Goal: Transaction & Acquisition: Purchase product/service

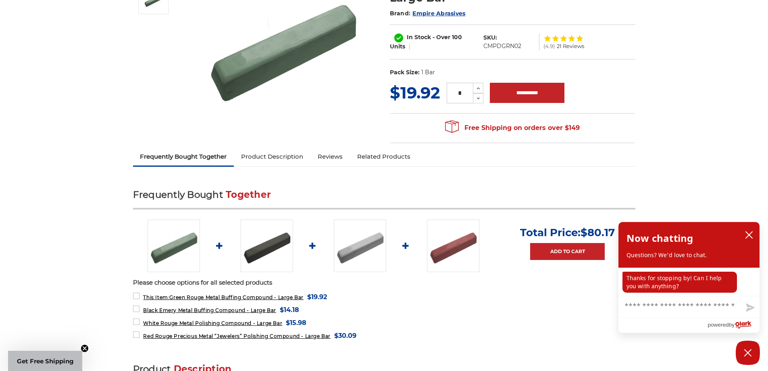
scroll to position [165, 0]
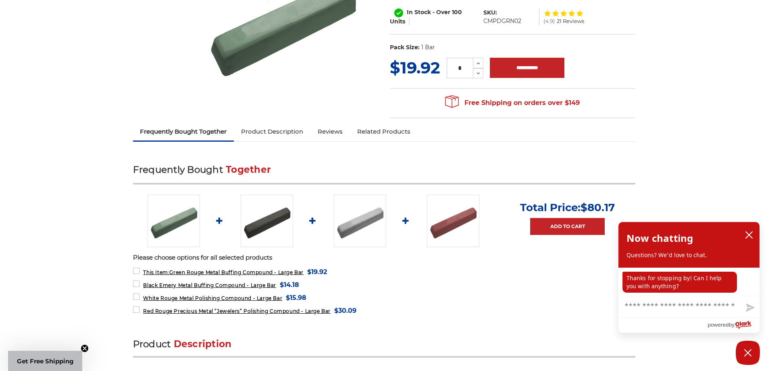
click at [348, 238] on img at bounding box center [360, 220] width 52 height 52
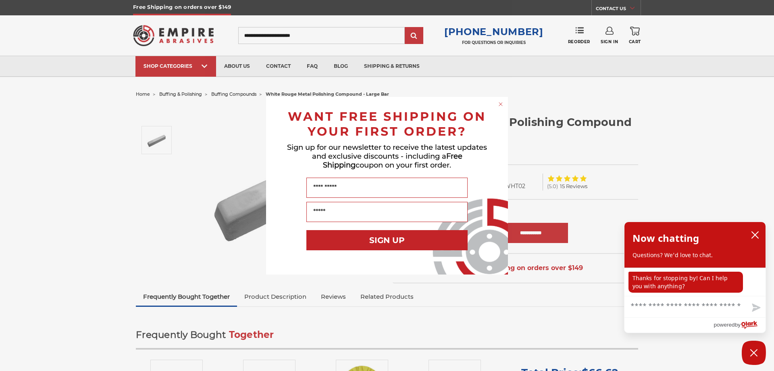
click at [503, 103] on circle "Close dialog" at bounding box center [501, 104] width 8 height 8
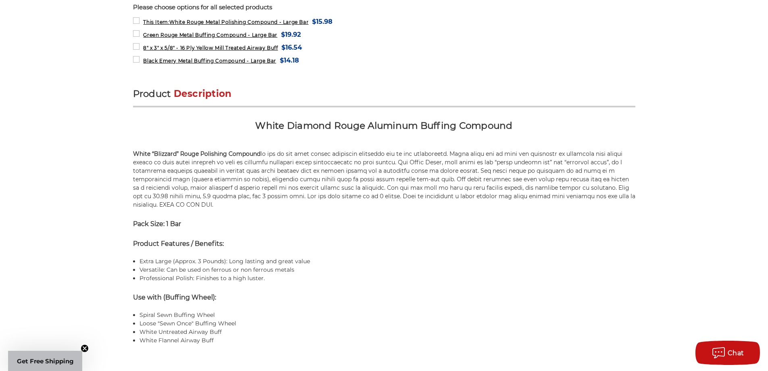
scroll to position [282, 0]
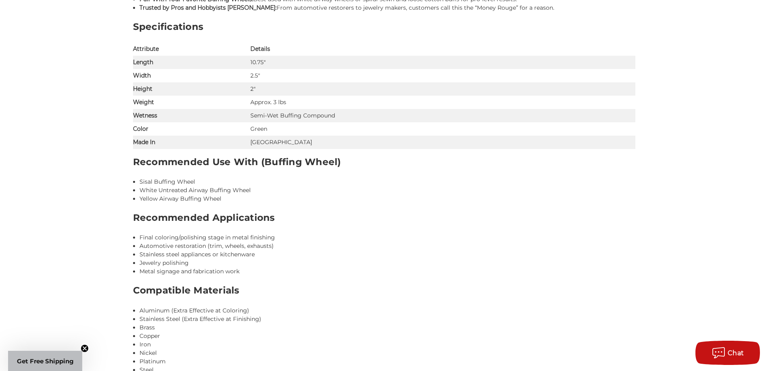
scroll to position [678, 0]
